Goal: Find specific page/section: Find specific page/section

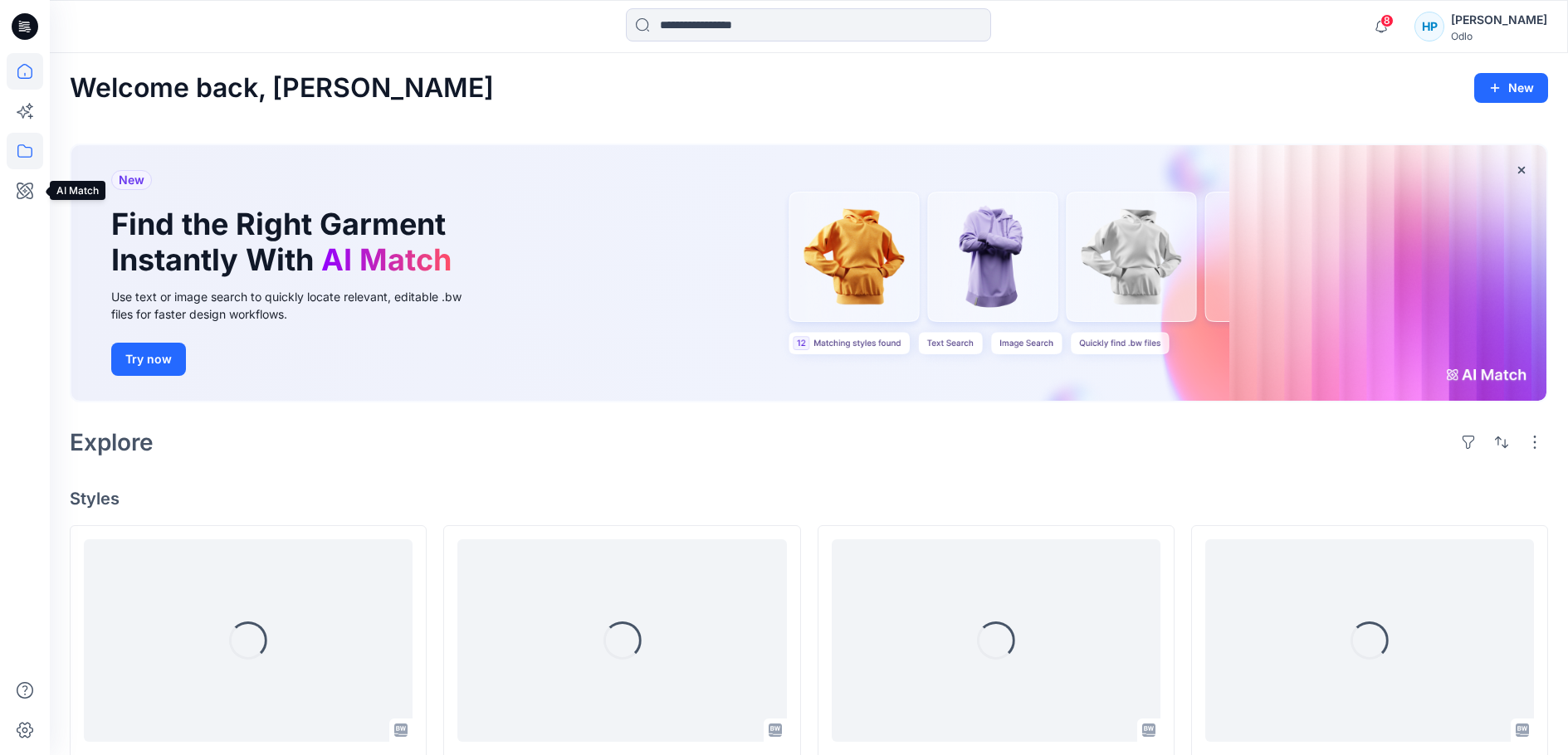
click at [30, 152] on icon at bounding box center [24, 151] width 36 height 36
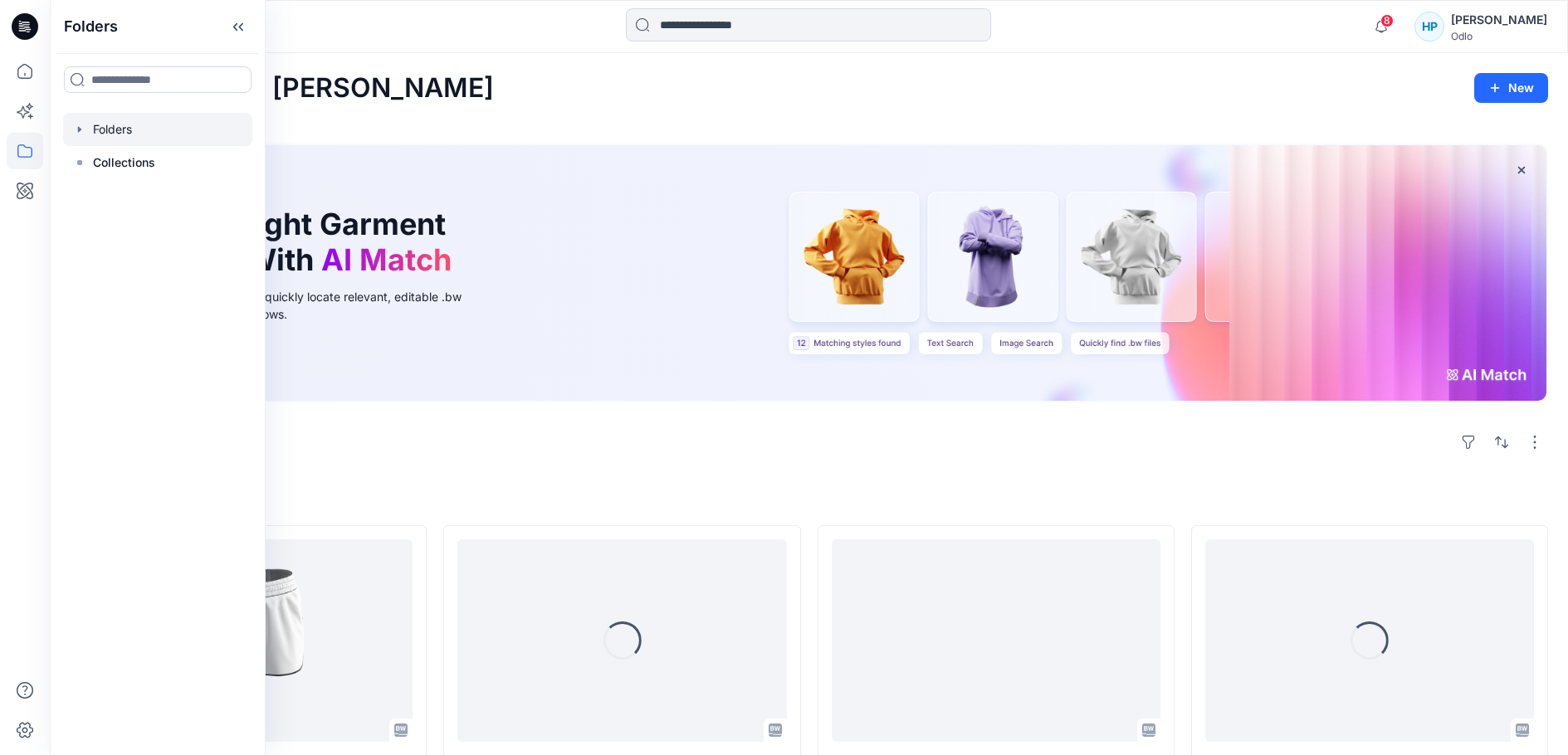
click at [113, 146] on div at bounding box center [158, 129] width 189 height 33
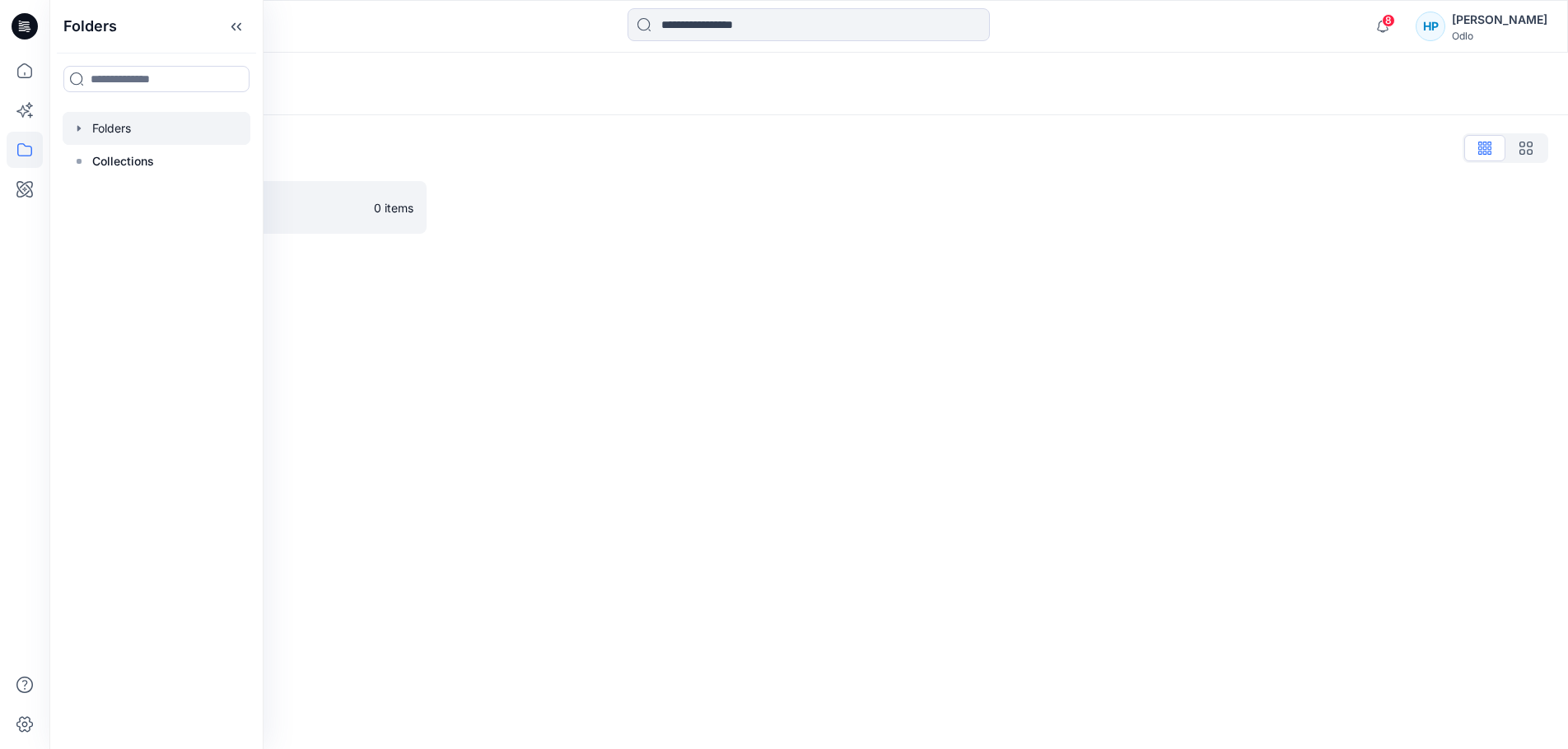
click at [620, 588] on div "Folders Folders List Vietsun 0 items" at bounding box center [809, 400] width 1519 height 696
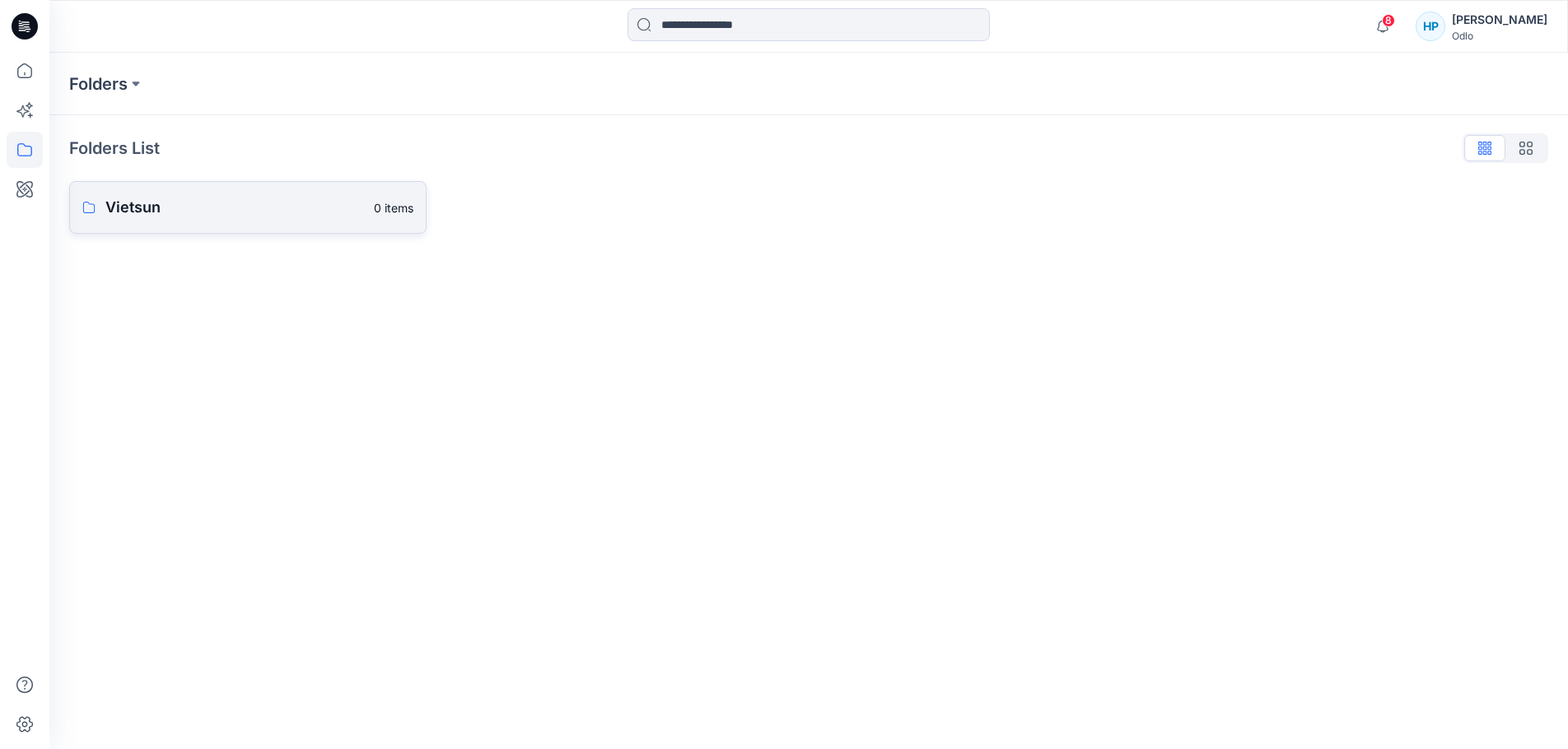
click at [360, 234] on link "Vietsun 0 items" at bounding box center [248, 207] width 357 height 53
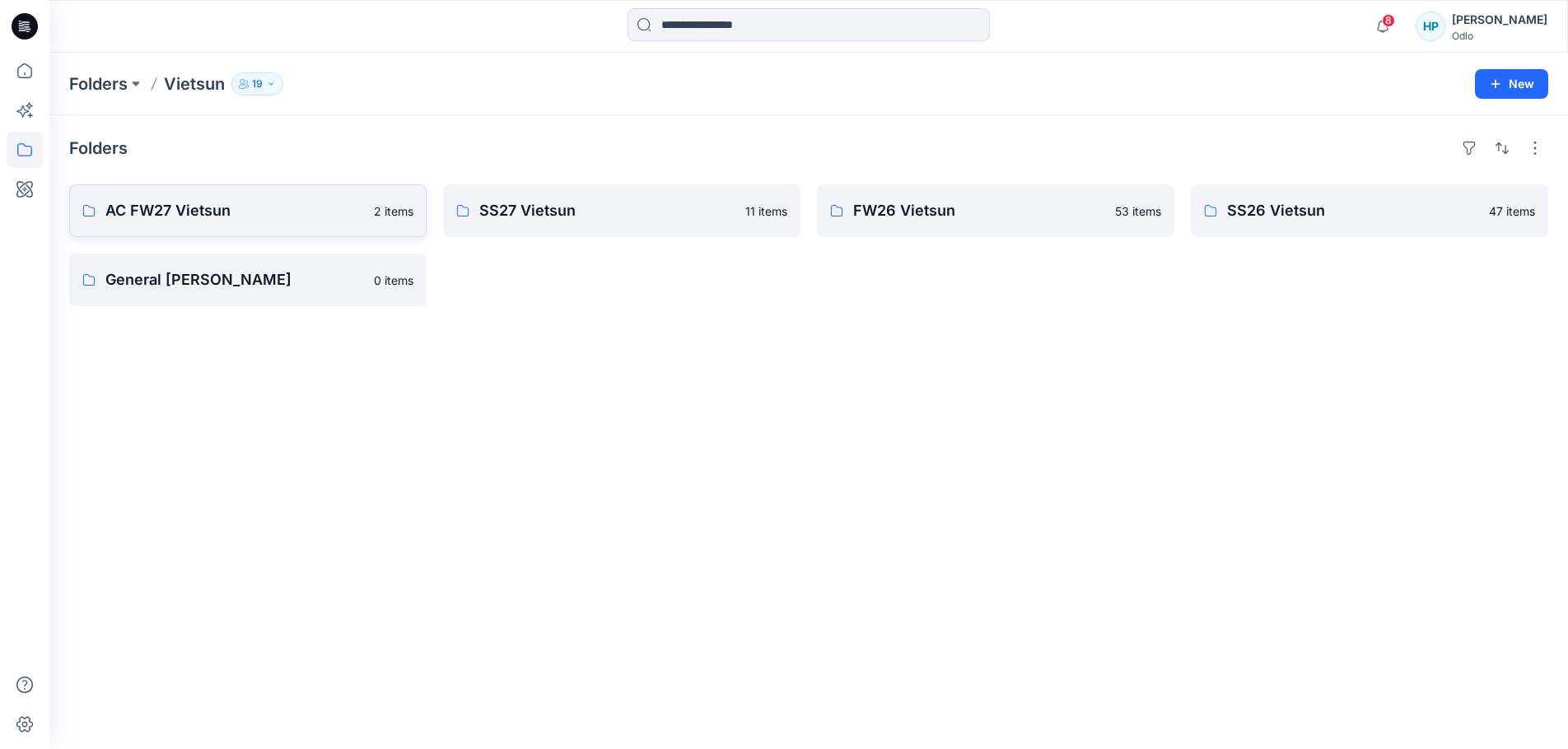
click at [247, 222] on p "AC FW27 Vietsun" at bounding box center [234, 211] width 258 height 23
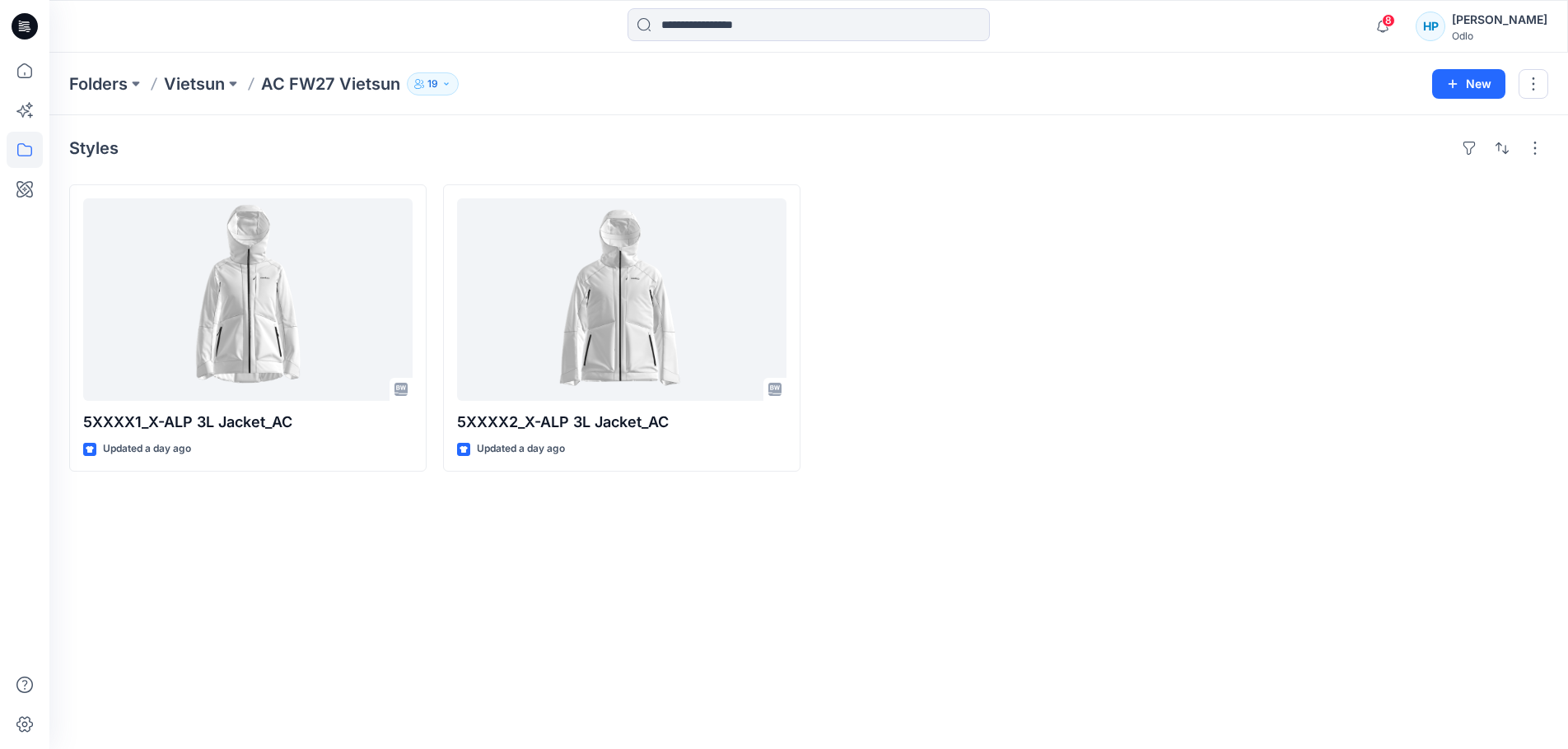
click at [517, 564] on div "Styles 5XXXX1_X-ALP 3L Jacket_AC Updated a day ago 5XXXX2_X-ALP 3L Jacket_AC Up…" at bounding box center [809, 432] width 1519 height 634
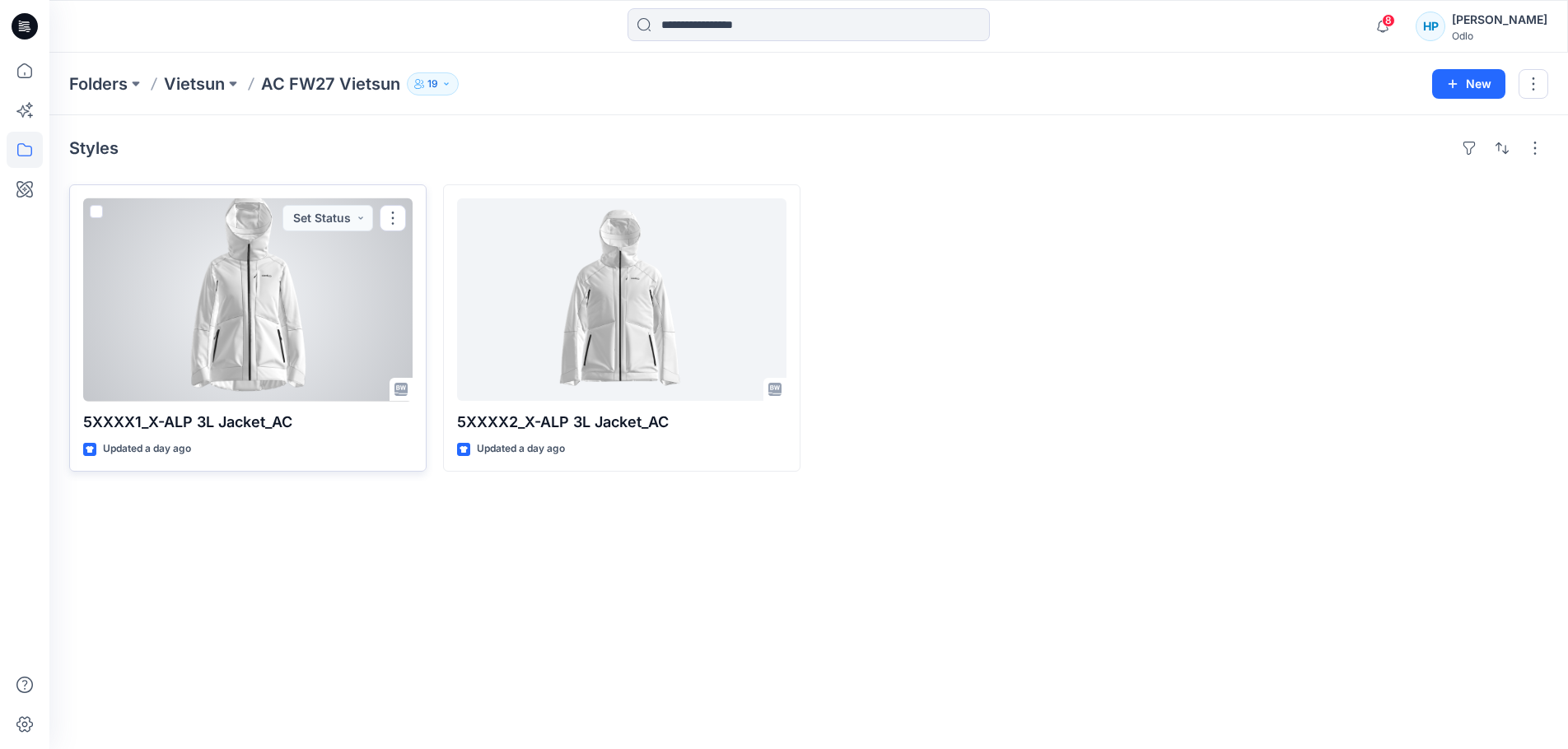
click at [307, 262] on div at bounding box center [248, 299] width 329 height 202
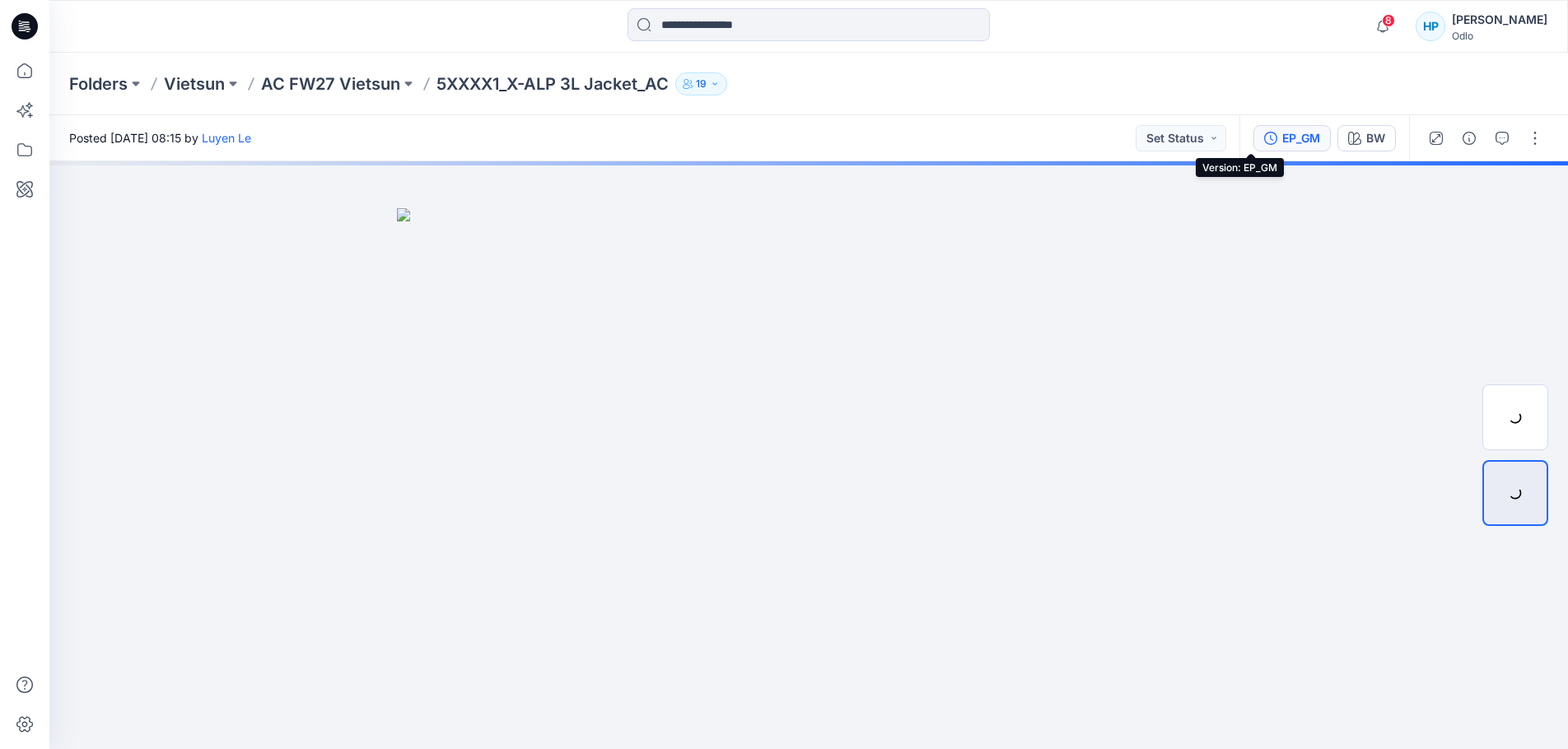
click at [1282, 140] on div "EP_GM" at bounding box center [1300, 139] width 38 height 18
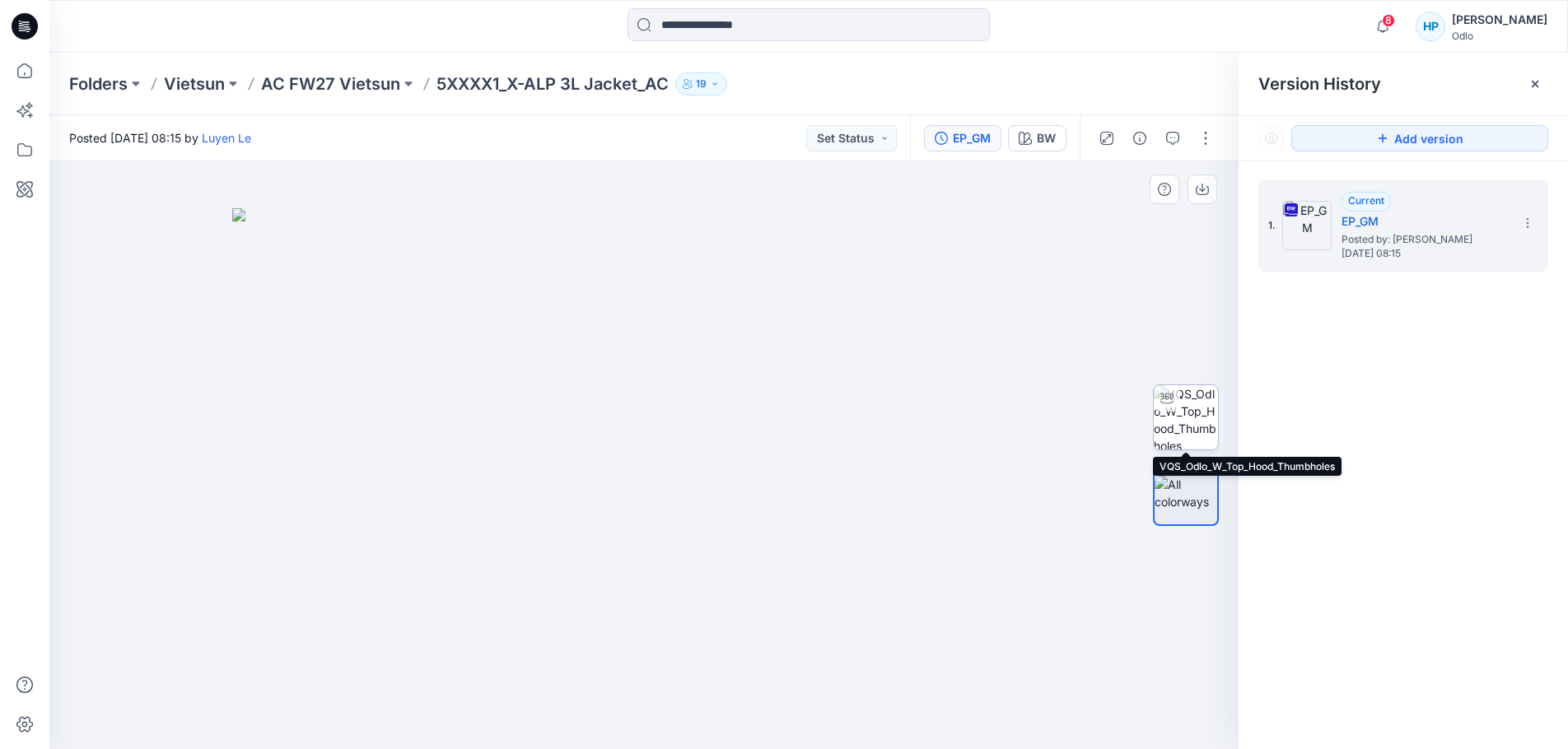
click at [1203, 414] on img at bounding box center [1185, 417] width 64 height 64
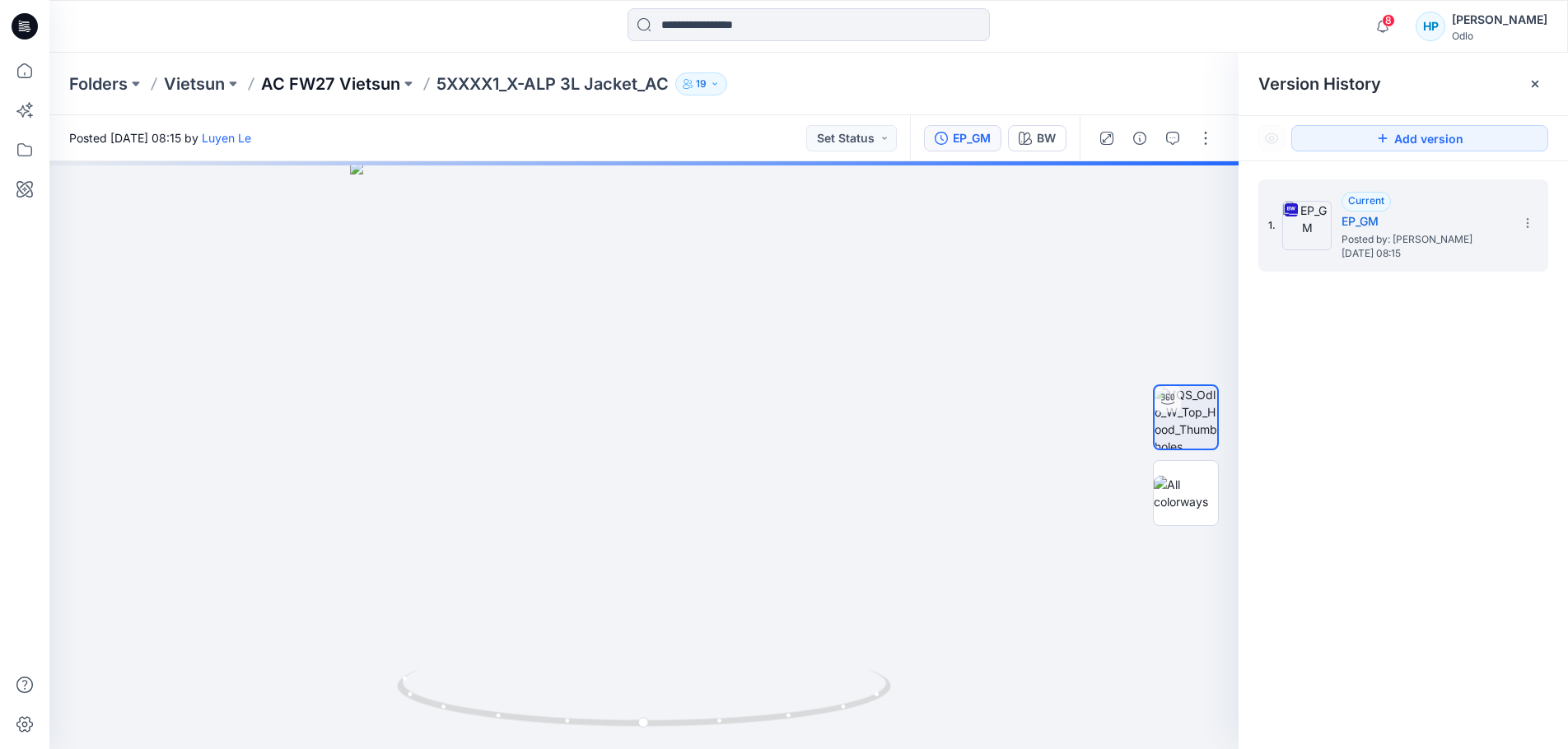
click at [375, 80] on p "AC FW27 Vietsun" at bounding box center [330, 84] width 139 height 23
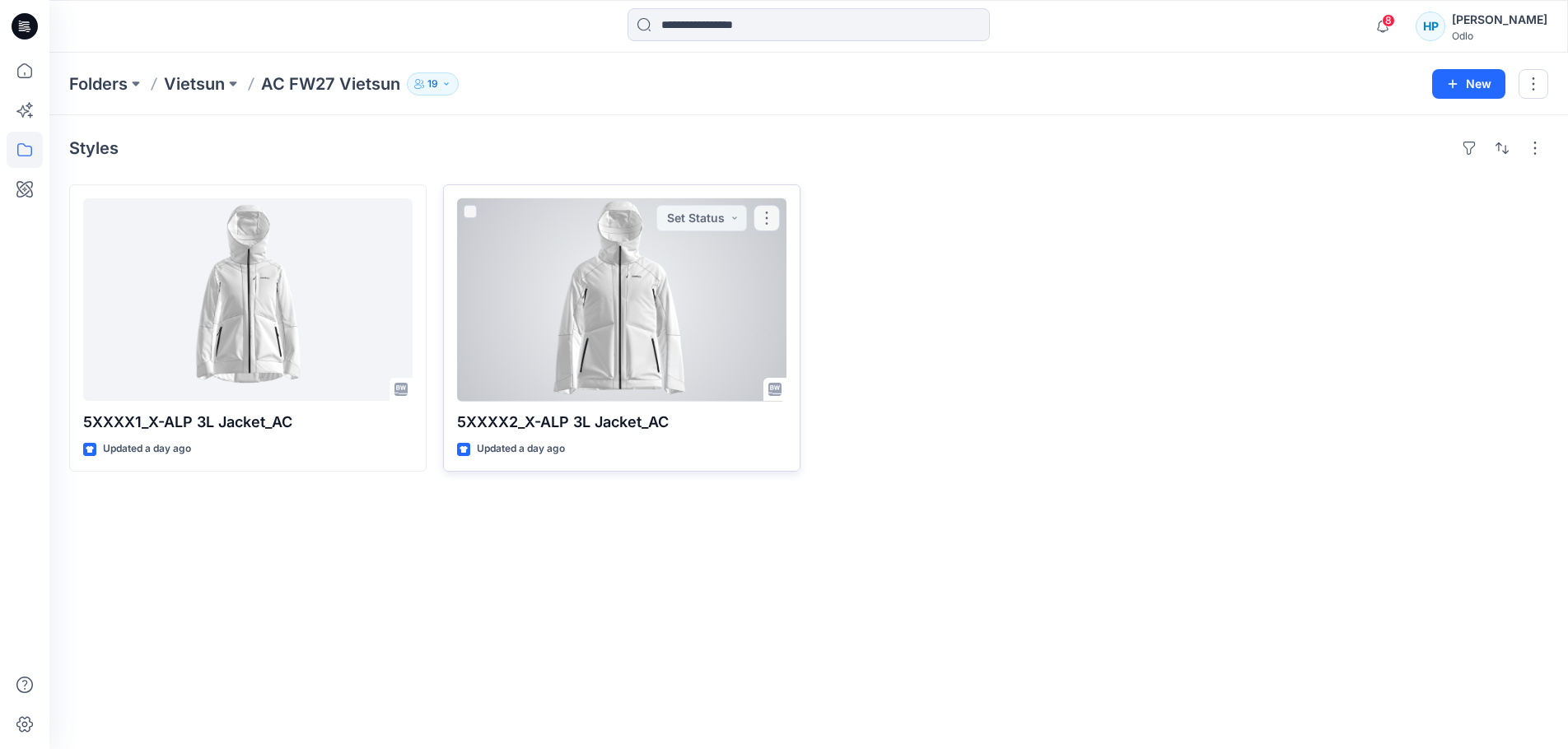
click at [561, 259] on div at bounding box center [621, 299] width 329 height 202
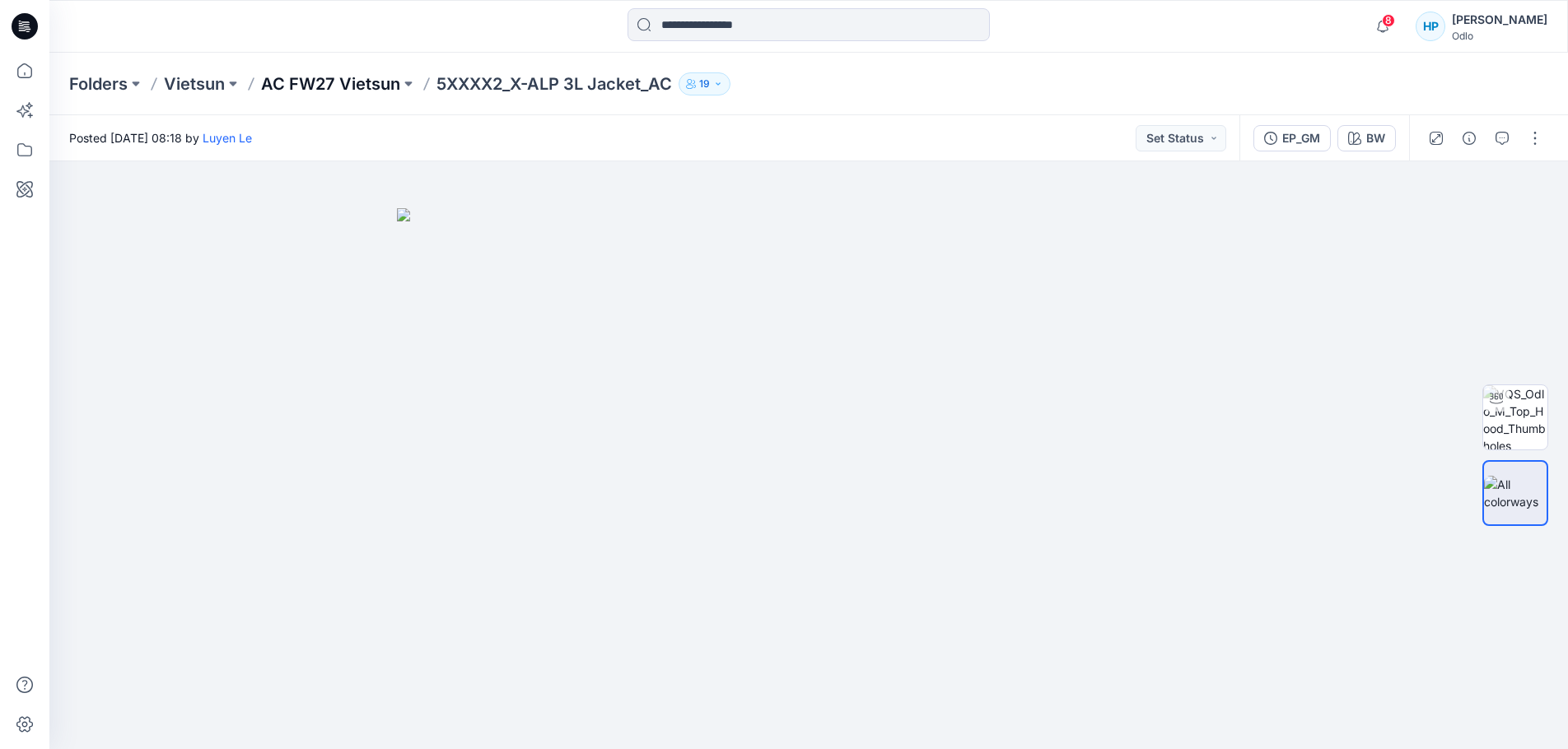
click at [369, 84] on p "AC FW27 Vietsun" at bounding box center [330, 84] width 139 height 23
